Goal: Task Accomplishment & Management: Use online tool/utility

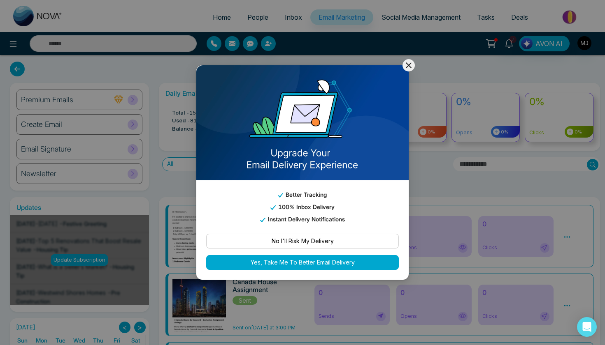
click at [409, 69] on icon at bounding box center [408, 65] width 10 height 10
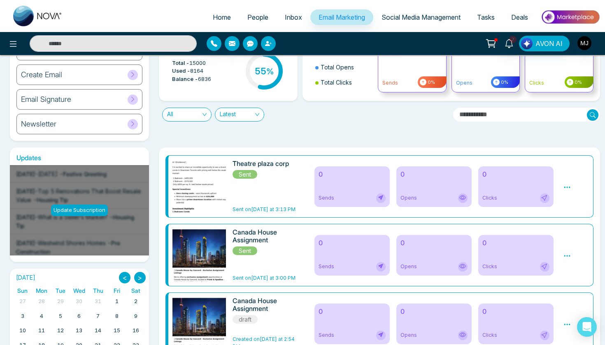
scroll to position [57, 0]
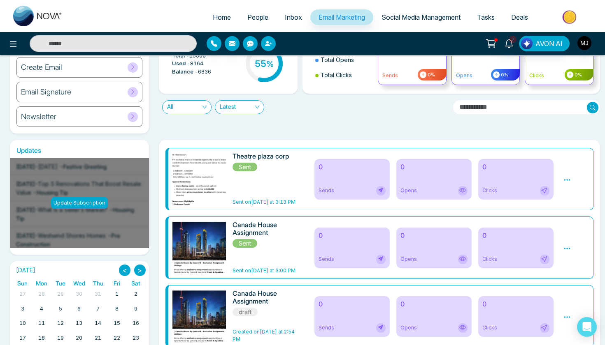
click at [328, 185] on div "0 Sends" at bounding box center [351, 179] width 75 height 41
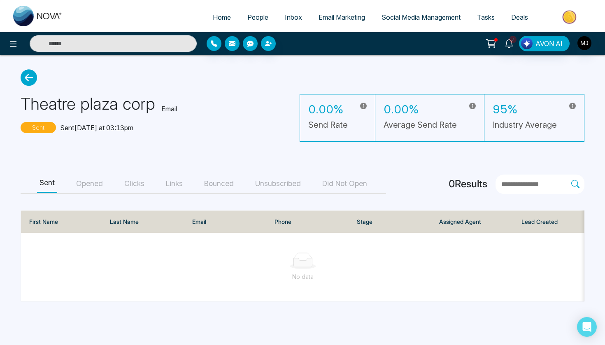
click at [98, 185] on button "Opened" at bounding box center [90, 184] width 32 height 19
click at [49, 180] on button "Sent" at bounding box center [47, 184] width 20 height 19
click at [28, 75] on icon at bounding box center [29, 78] width 16 height 16
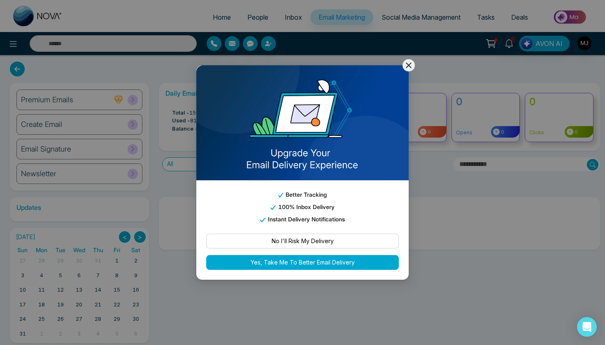
click at [410, 70] on icon at bounding box center [408, 65] width 10 height 10
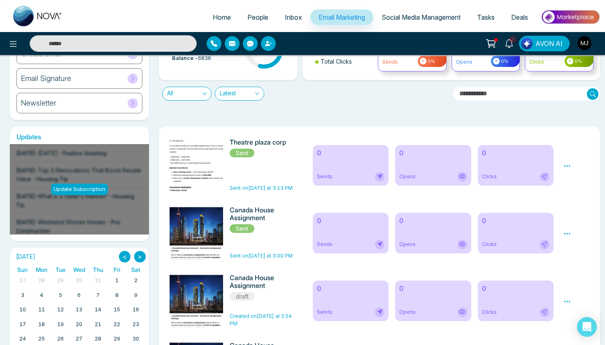
scroll to position [72, 0]
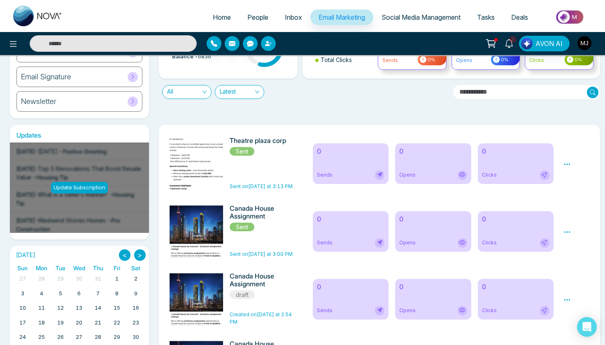
click at [183, 166] on img at bounding box center [198, 185] width 115 height 96
click at [338, 164] on div "0 Sends" at bounding box center [351, 164] width 76 height 41
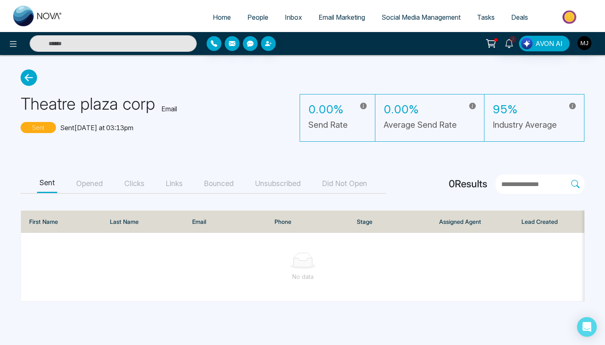
click at [28, 81] on icon at bounding box center [29, 78] width 16 height 16
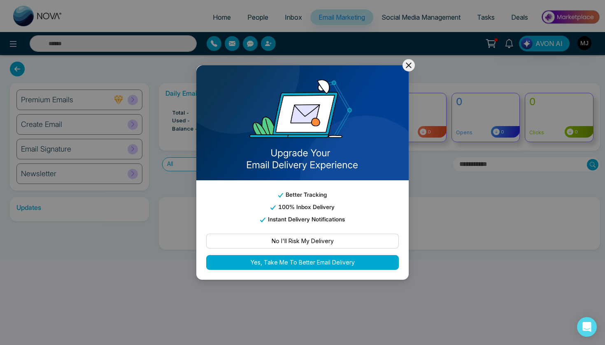
click at [410, 67] on icon at bounding box center [408, 66] width 6 height 6
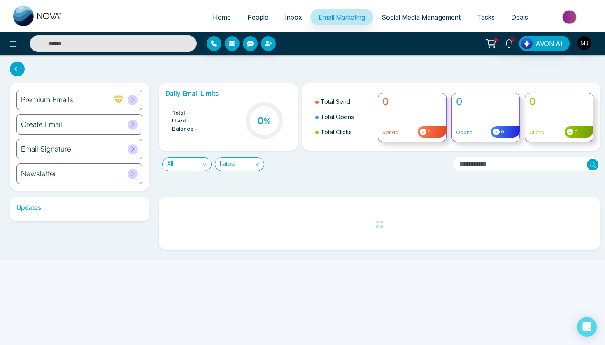
click at [342, 23] on link "Email Marketing" at bounding box center [341, 17] width 63 height 16
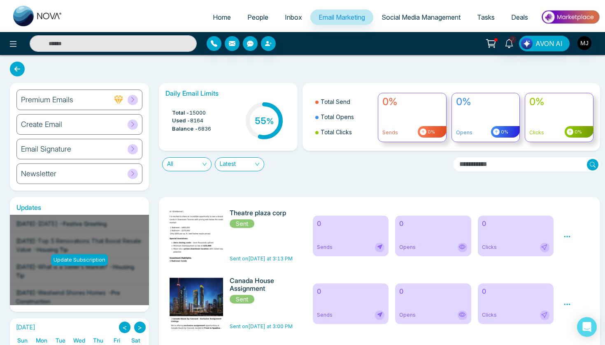
click at [189, 249] on img at bounding box center [198, 257] width 115 height 96
click at [81, 126] on div "Create Email" at bounding box center [79, 124] width 126 height 21
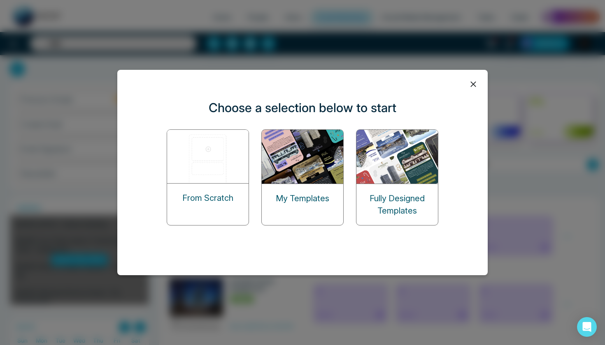
click at [315, 174] on img at bounding box center [303, 157] width 82 height 54
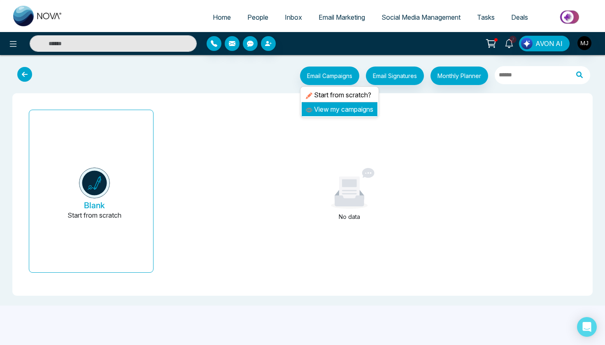
click at [335, 112] on link "View my campaigns" at bounding box center [339, 109] width 67 height 8
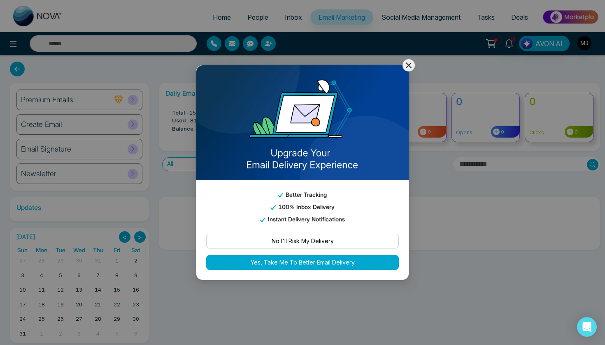
click at [409, 64] on icon at bounding box center [408, 65] width 10 height 10
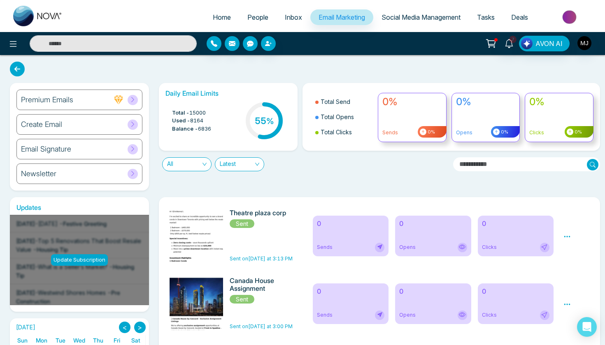
click at [208, 250] on img at bounding box center [198, 257] width 115 height 96
click at [565, 237] on icon at bounding box center [567, 236] width 6 height 1
click at [578, 248] on span "Preview" at bounding box center [581, 249] width 22 height 7
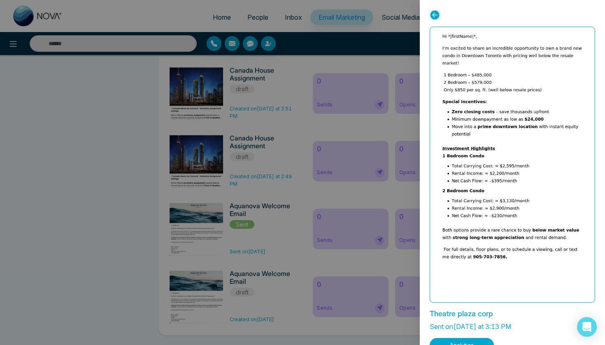
scroll to position [417, 0]
click at [431, 15] on icon at bounding box center [434, 15] width 10 height 10
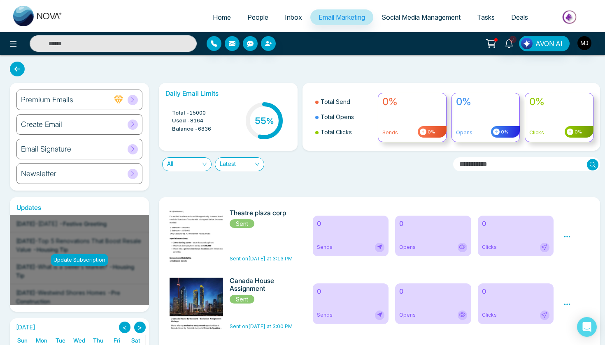
scroll to position [0, 0]
